Goal: Find contact information

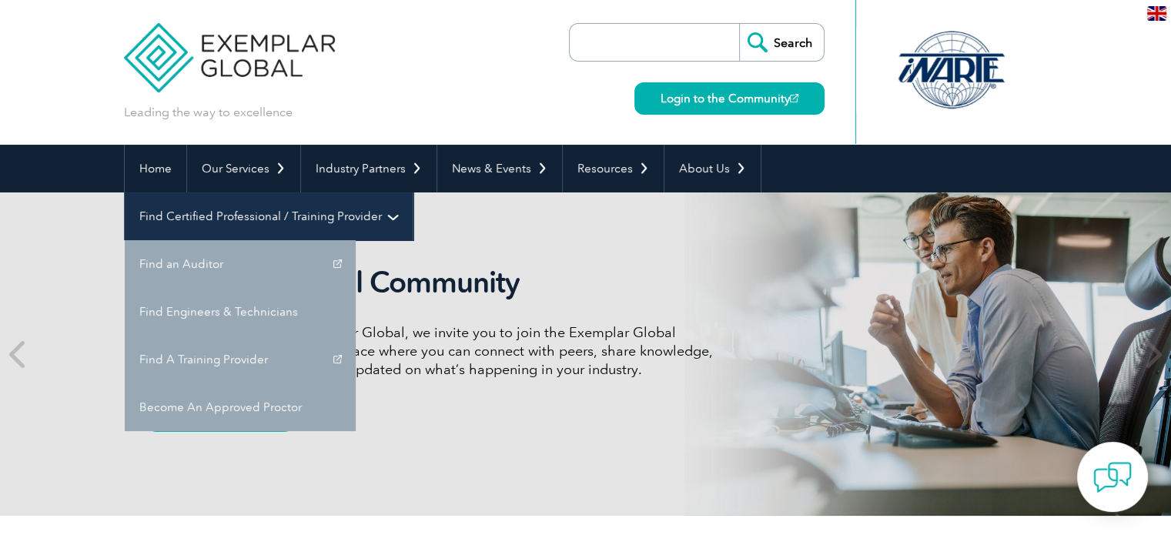
click at [413, 192] on link "Find Certified Professional / Training Provider" at bounding box center [269, 216] width 288 height 48
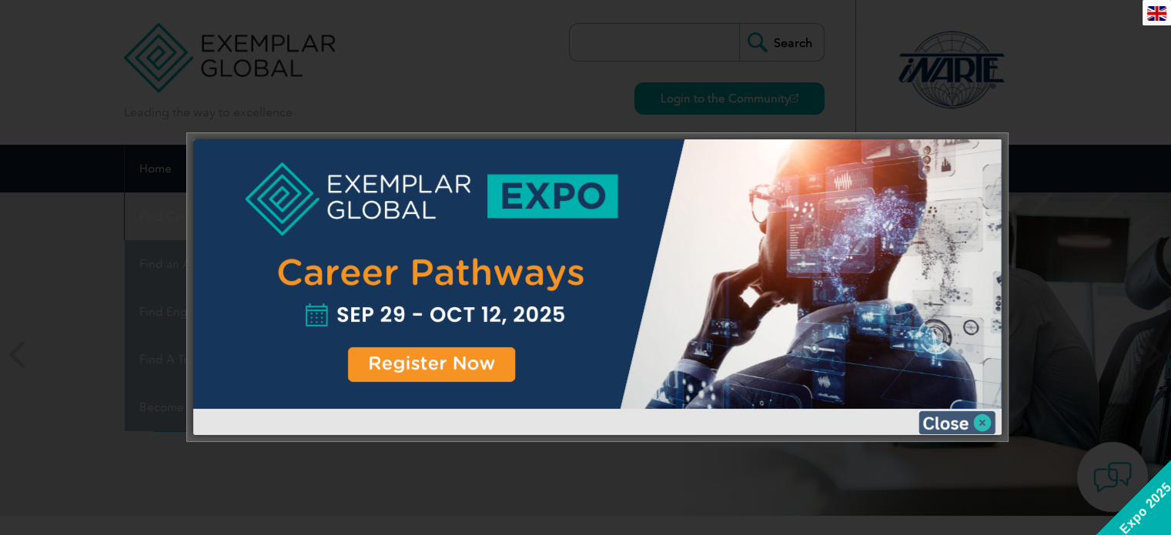
click at [970, 423] on img at bounding box center [956, 422] width 77 height 23
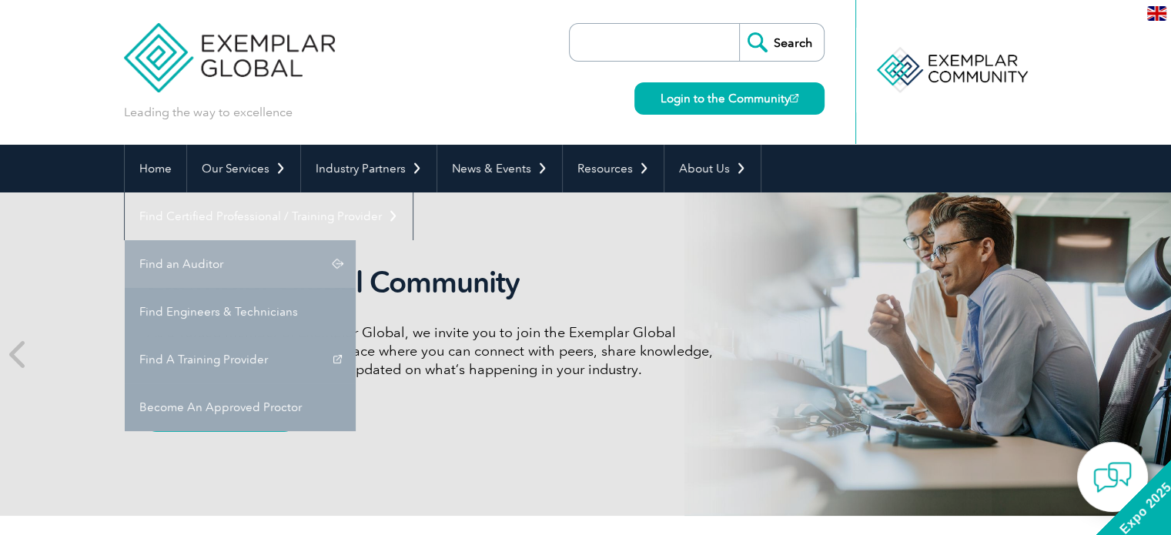
click at [356, 240] on link "Find an Auditor" at bounding box center [240, 264] width 231 height 48
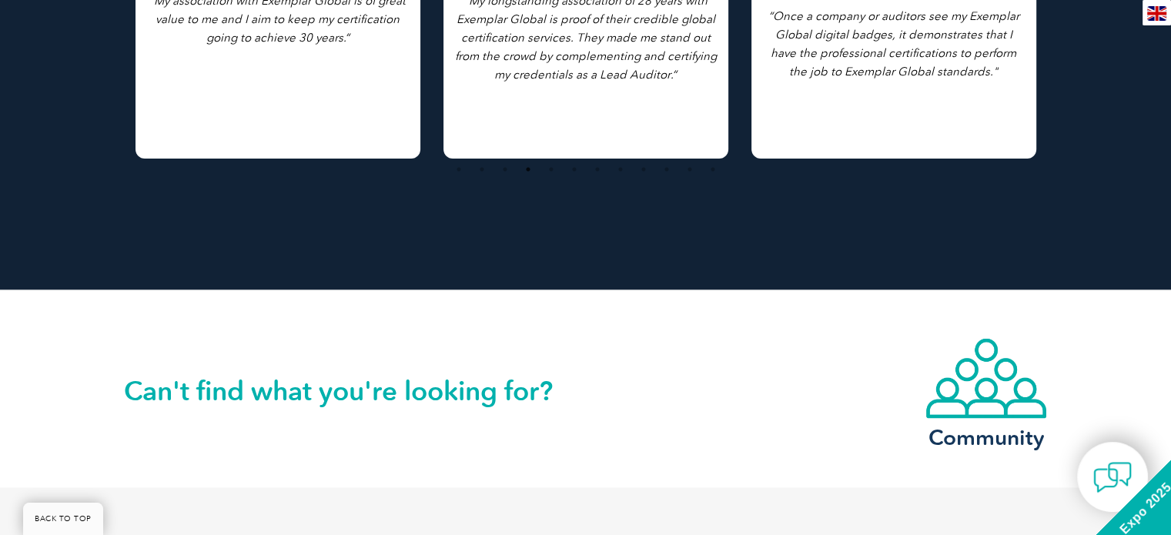
scroll to position [3681, 0]
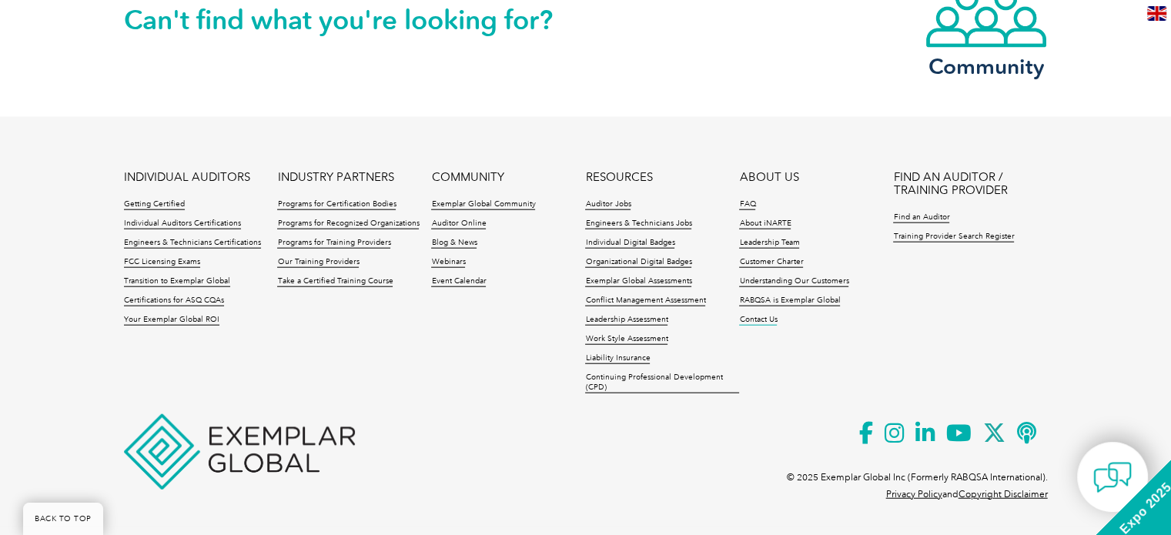
click at [767, 323] on link "Contact Us" at bounding box center [758, 320] width 38 height 11
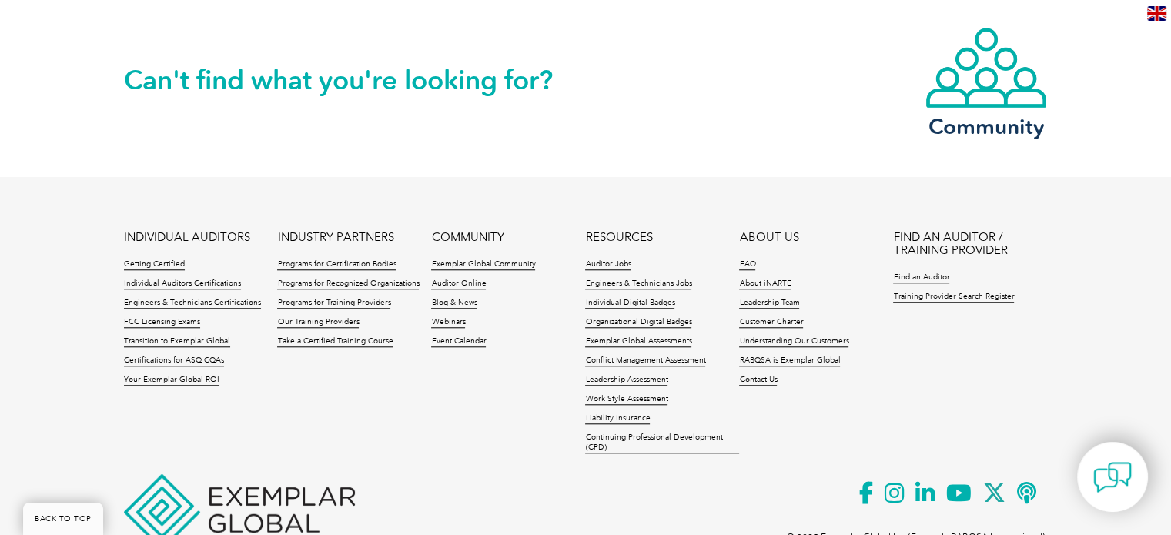
scroll to position [1342, 0]
